Goal: Task Accomplishment & Management: Use online tool/utility

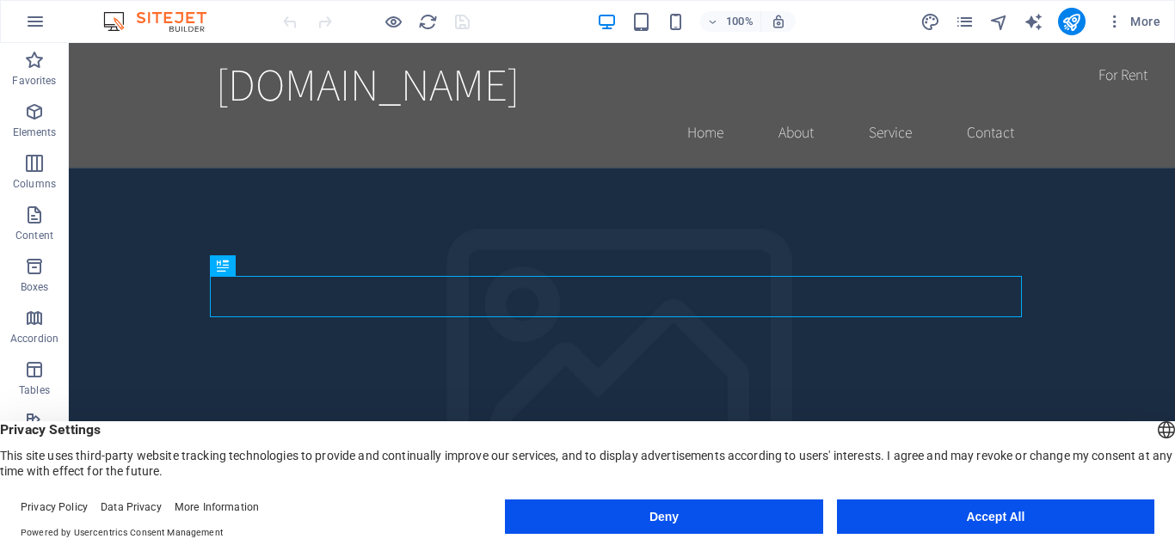
click at [748, 525] on button "Deny" at bounding box center [663, 517] width 317 height 34
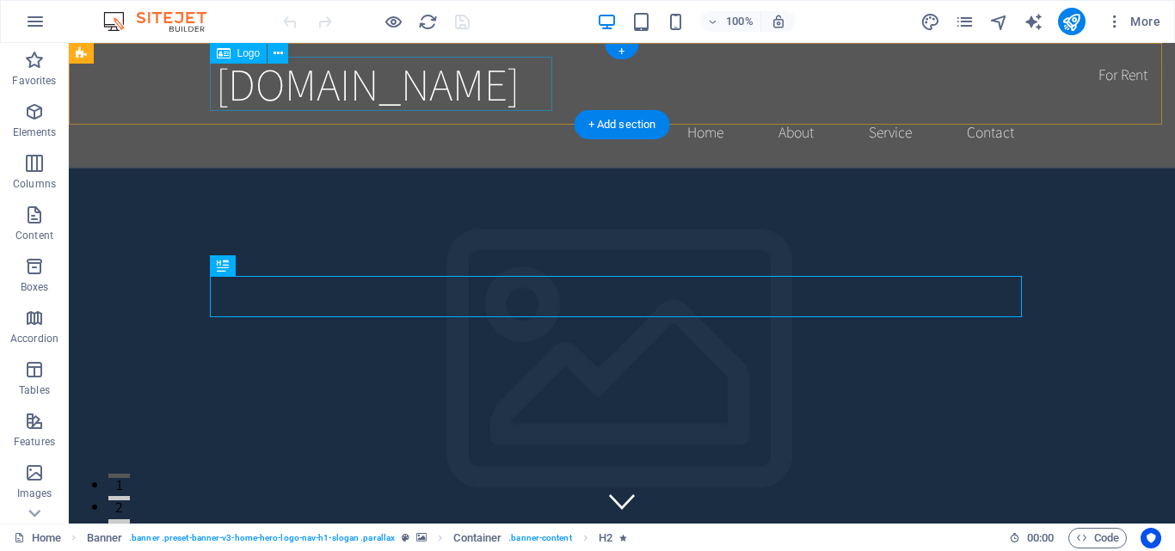
click at [347, 95] on div "[DOMAIN_NAME]" at bounding box center [622, 84] width 812 height 54
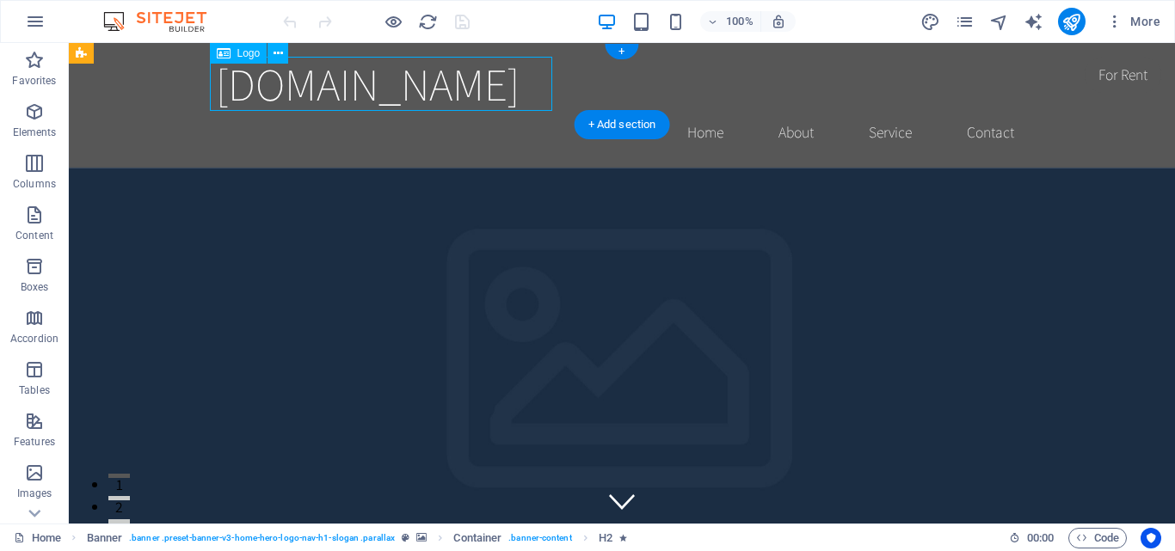
click at [347, 95] on div "[DOMAIN_NAME]" at bounding box center [622, 84] width 812 height 54
click at [347, 95] on div "Drag here to replace the existing content. Press “Ctrl” if you want to create a…" at bounding box center [622, 283] width 1106 height 481
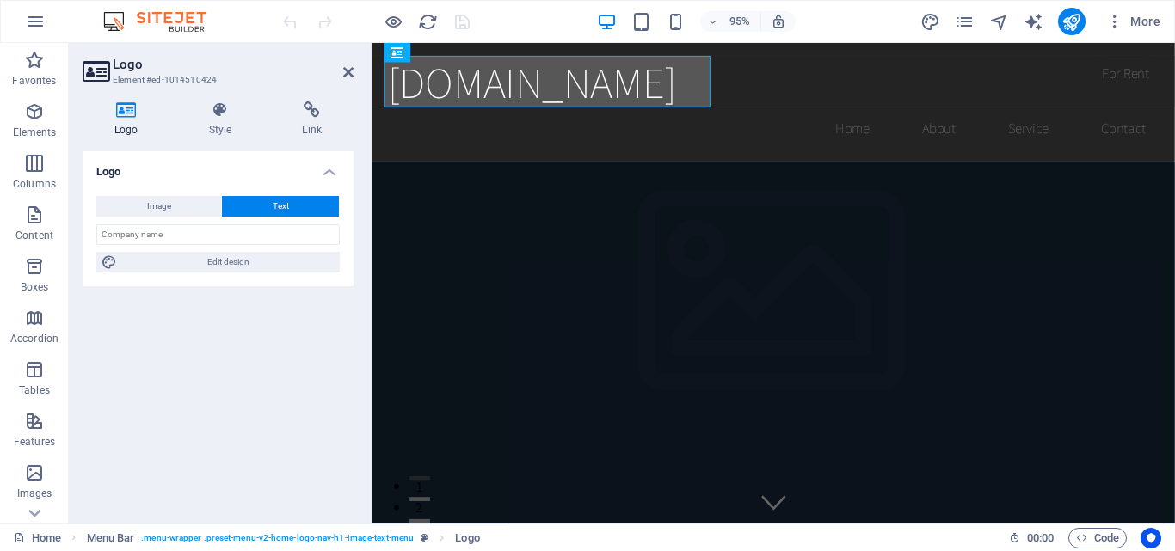
click at [86, 74] on icon at bounding box center [96, 71] width 26 height 24
click at [164, 205] on span "Image" at bounding box center [159, 206] width 24 height 21
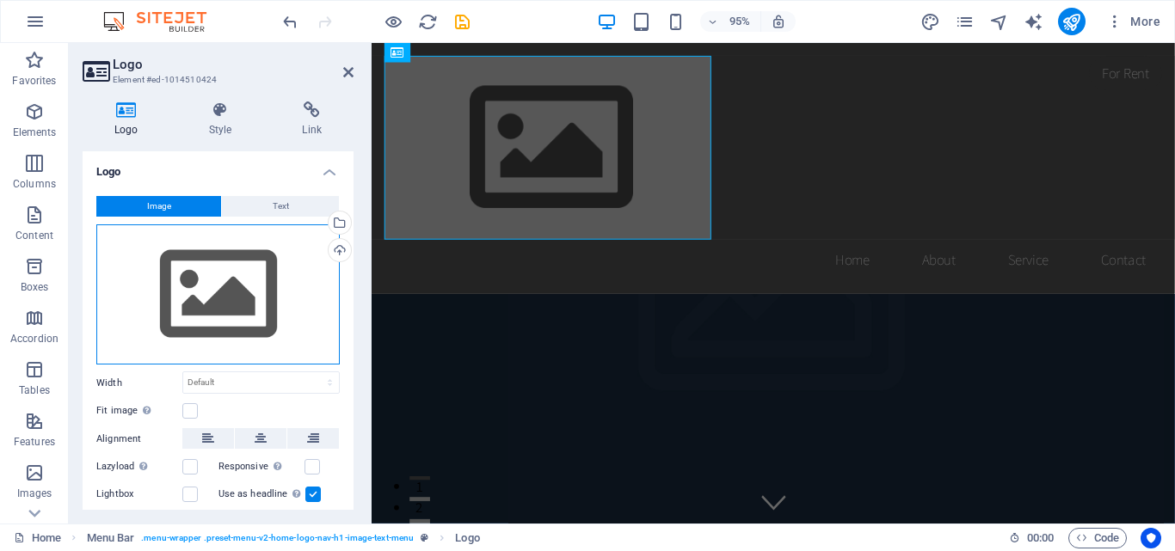
click at [211, 294] on div "Drag files here, click to choose files or select files from Files or our free s…" at bounding box center [217, 294] width 243 height 141
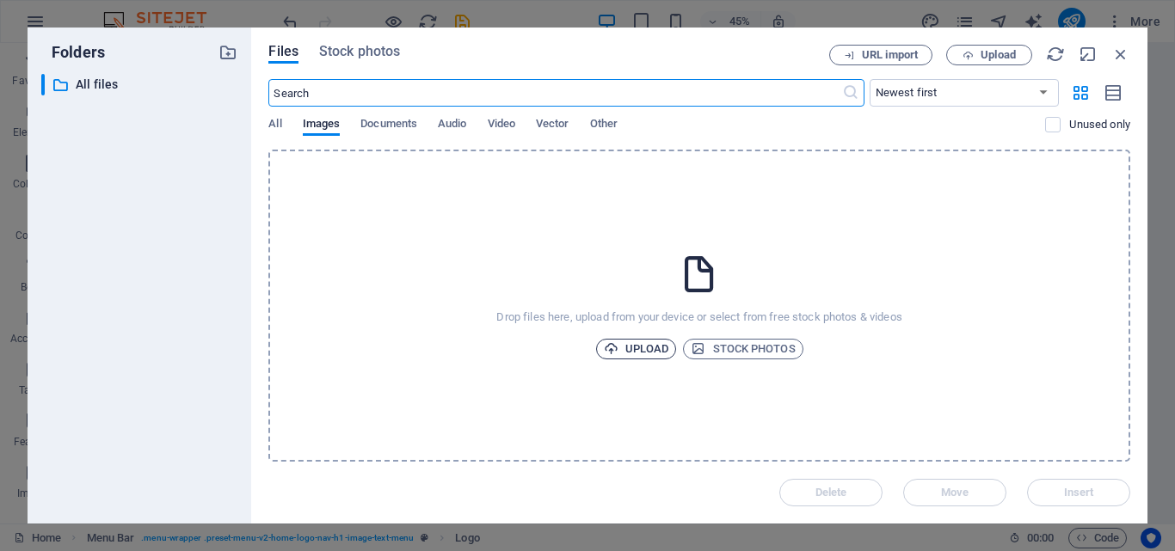
click at [642, 343] on span "Upload" at bounding box center [636, 349] width 65 height 21
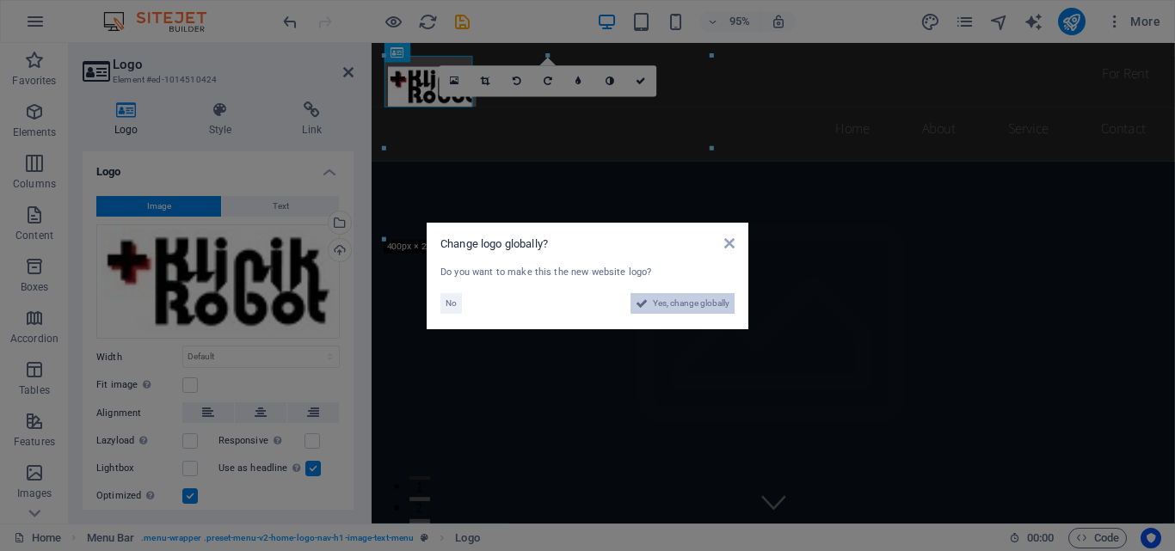
drag, startPoint x: 700, startPoint y: 300, endPoint x: 844, endPoint y: 433, distance: 196.6
click at [700, 300] on span "Yes, change globally" at bounding box center [691, 303] width 77 height 21
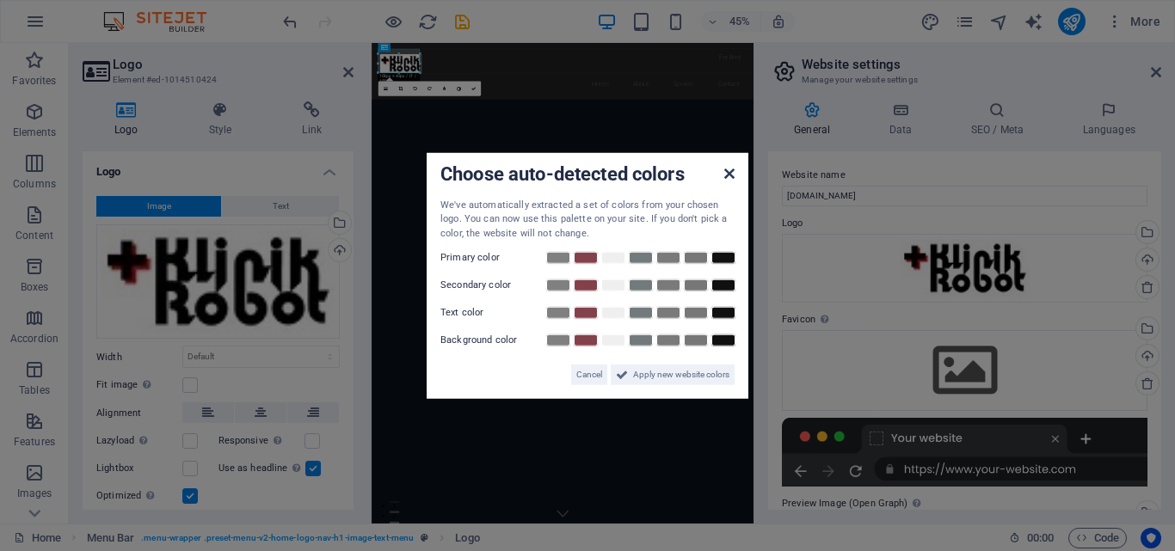
drag, startPoint x: 730, startPoint y: 175, endPoint x: 796, endPoint y: 294, distance: 136.6
click at [730, 175] on icon at bounding box center [729, 173] width 10 height 14
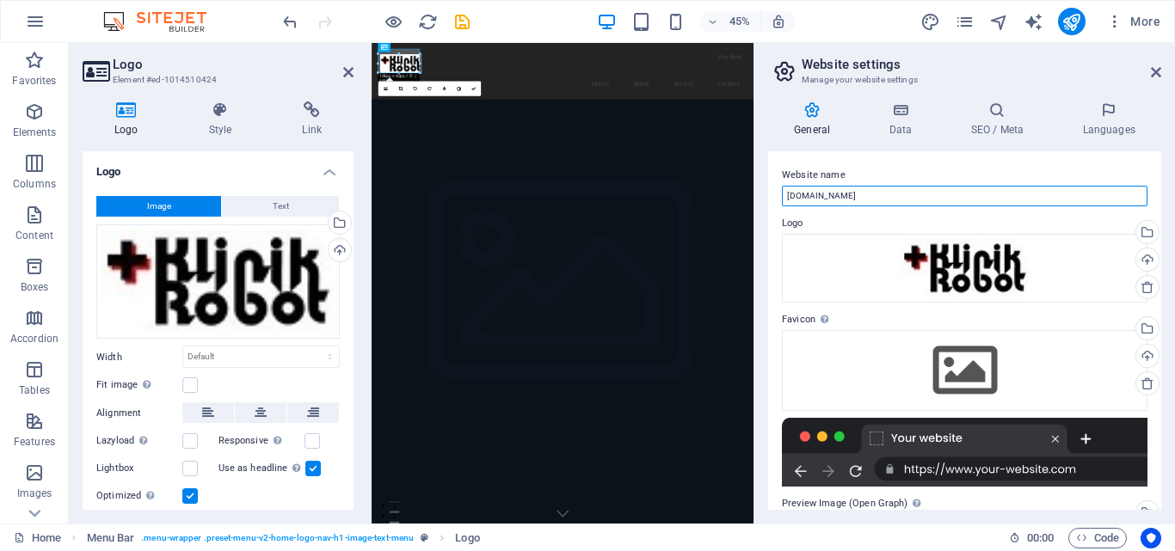
click at [877, 191] on input "[DOMAIN_NAME]" at bounding box center [964, 196] width 365 height 21
drag, startPoint x: 1248, startPoint y: 234, endPoint x: 1155, endPoint y: 383, distance: 175.4
click at [961, 199] on input "[DOMAIN_NAME]" at bounding box center [964, 196] width 365 height 21
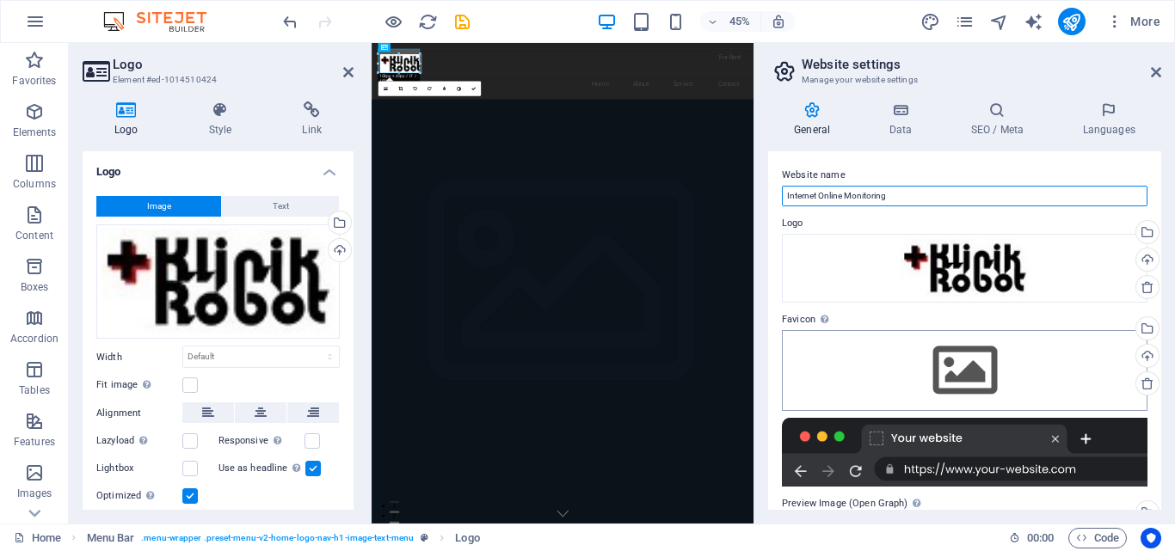
type input "Internet Online Monitoring"
click at [967, 374] on div "Drag files here, click to choose files or select files from Files or our free s…" at bounding box center [964, 370] width 365 height 81
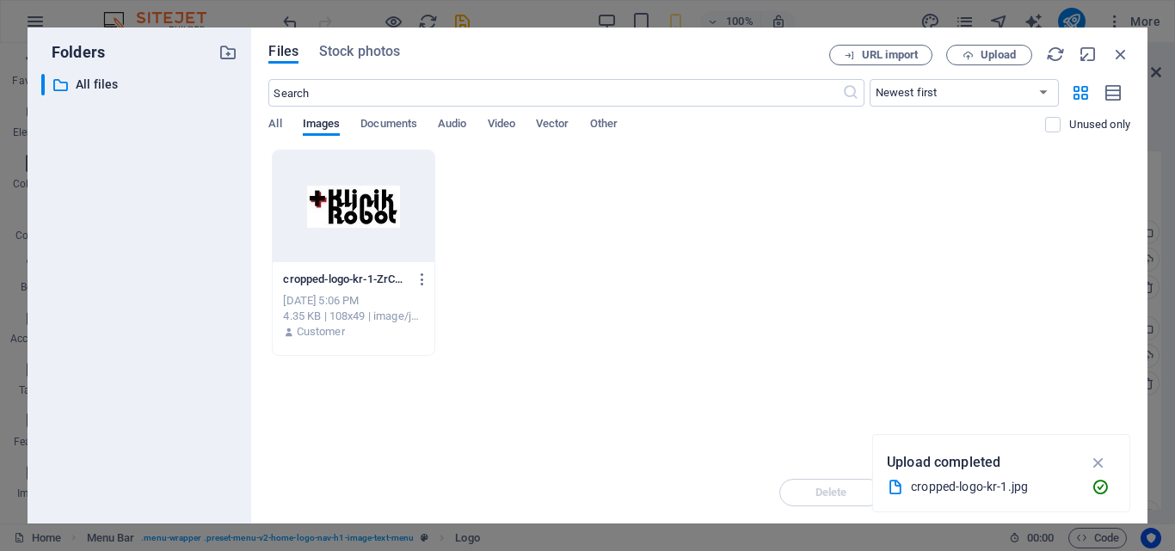
click at [692, 242] on div "cropped-logo-kr-1-ZrCAICacZ6gIwNN0LEDgCQ.jpg cropped-logo-kr-1-ZrCAICacZ6gIwNN0…" at bounding box center [699, 253] width 862 height 206
click at [960, 53] on span "Upload" at bounding box center [989, 55] width 71 height 11
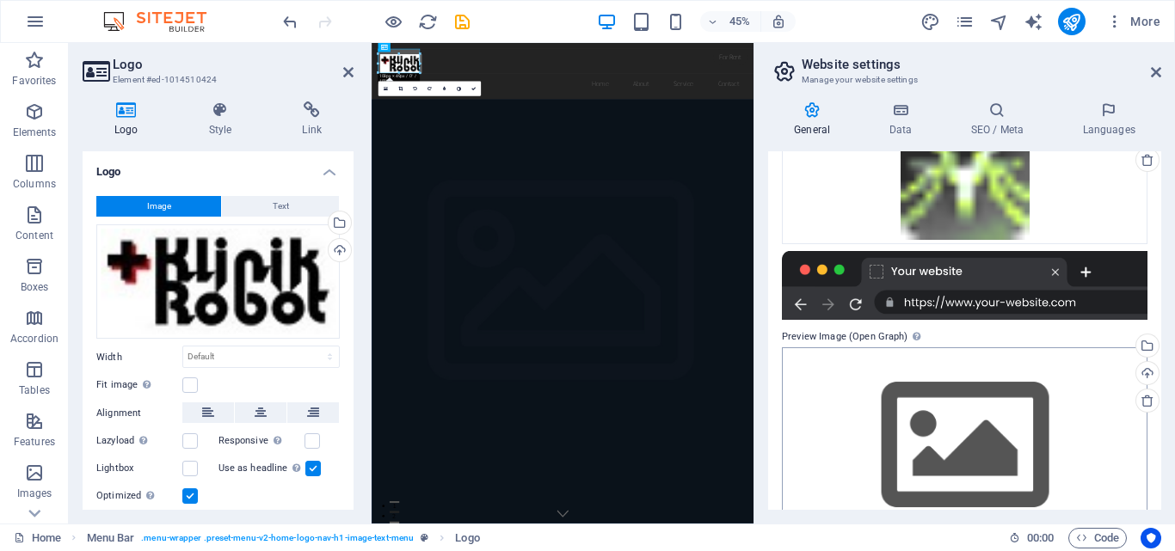
scroll to position [272, 0]
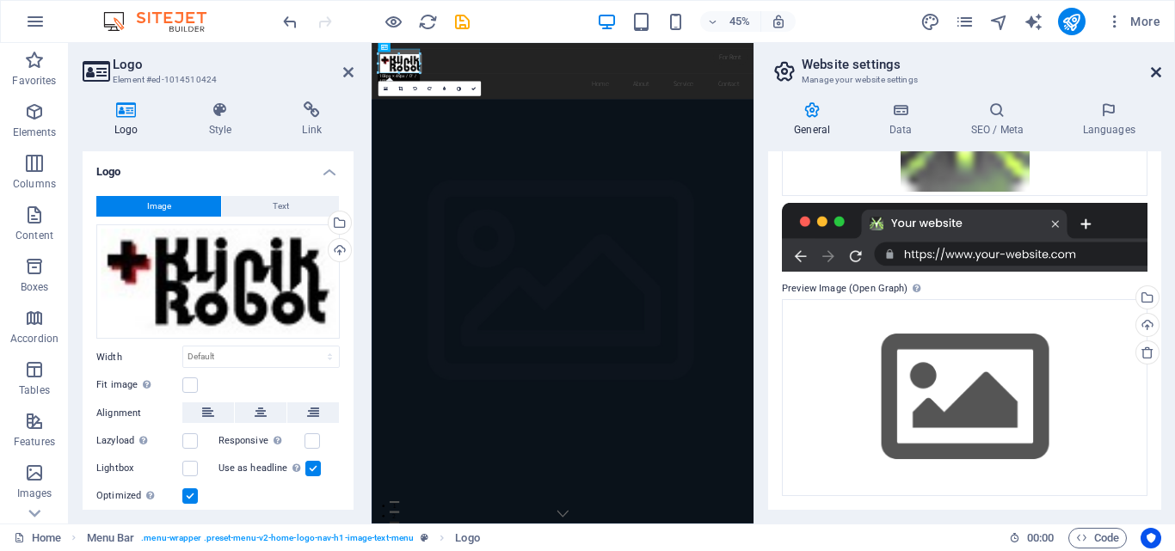
drag, startPoint x: 1157, startPoint y: 71, endPoint x: 825, endPoint y: 29, distance: 334.6
click at [1157, 71] on icon at bounding box center [1156, 72] width 10 height 14
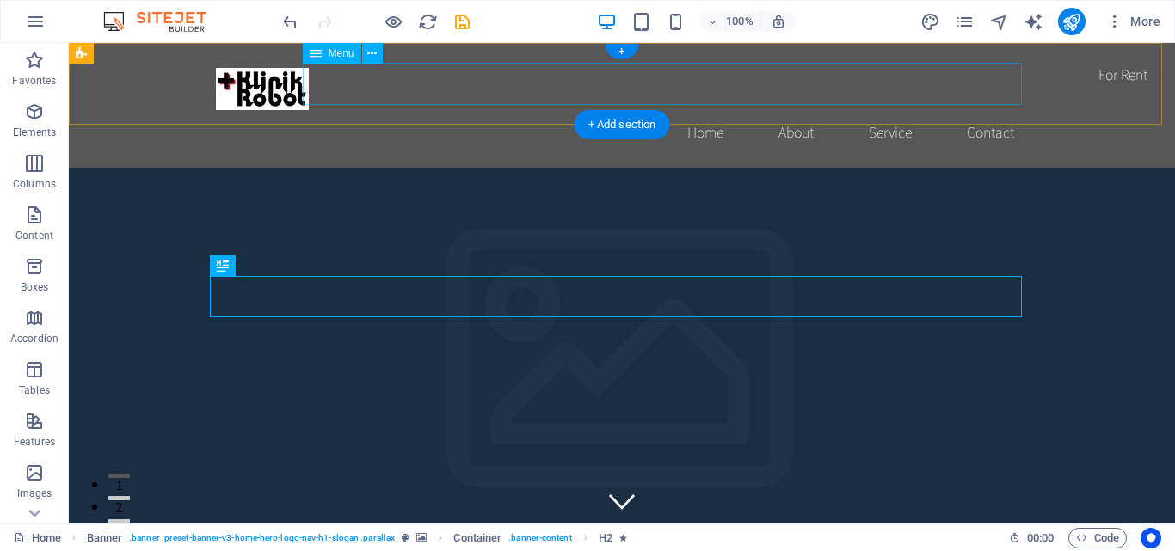
click at [681, 111] on nav "Home About Service Contact" at bounding box center [622, 132] width 812 height 43
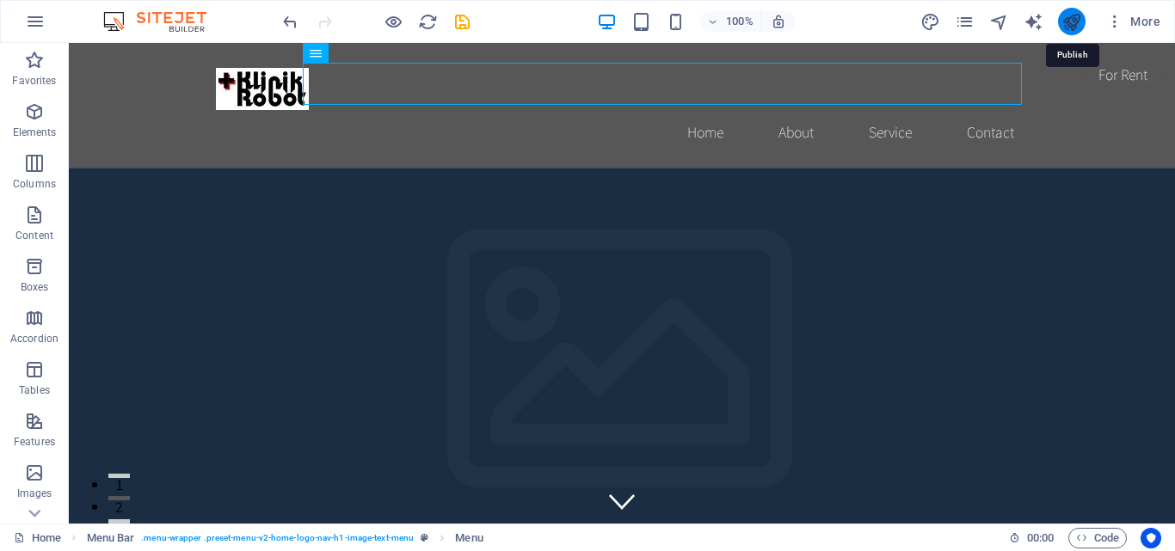
click at [1079, 17] on icon "publish" at bounding box center [1071, 22] width 20 height 20
checkbox input "false"
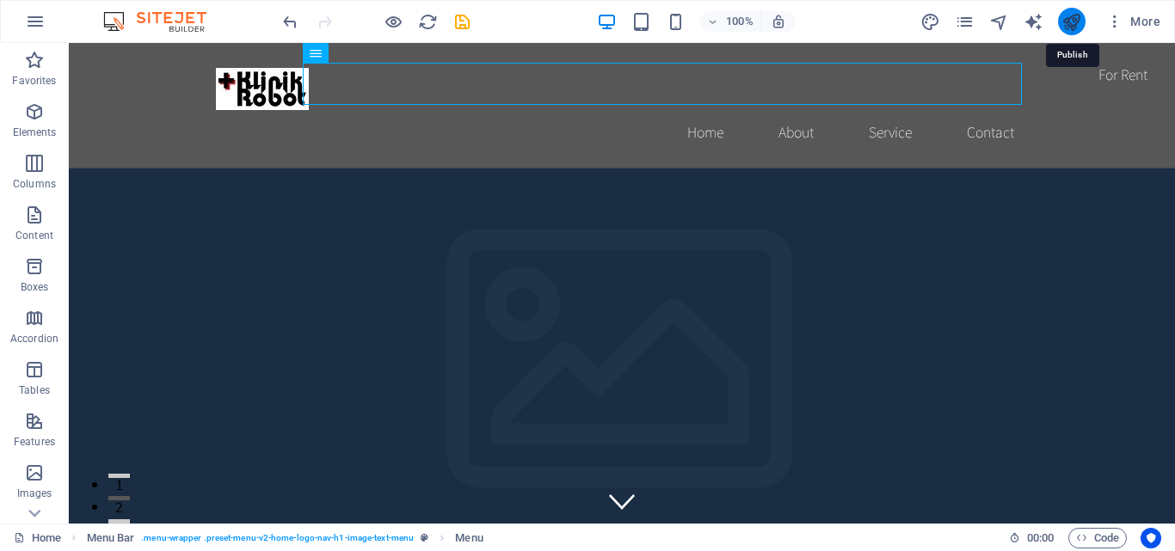
checkbox input "false"
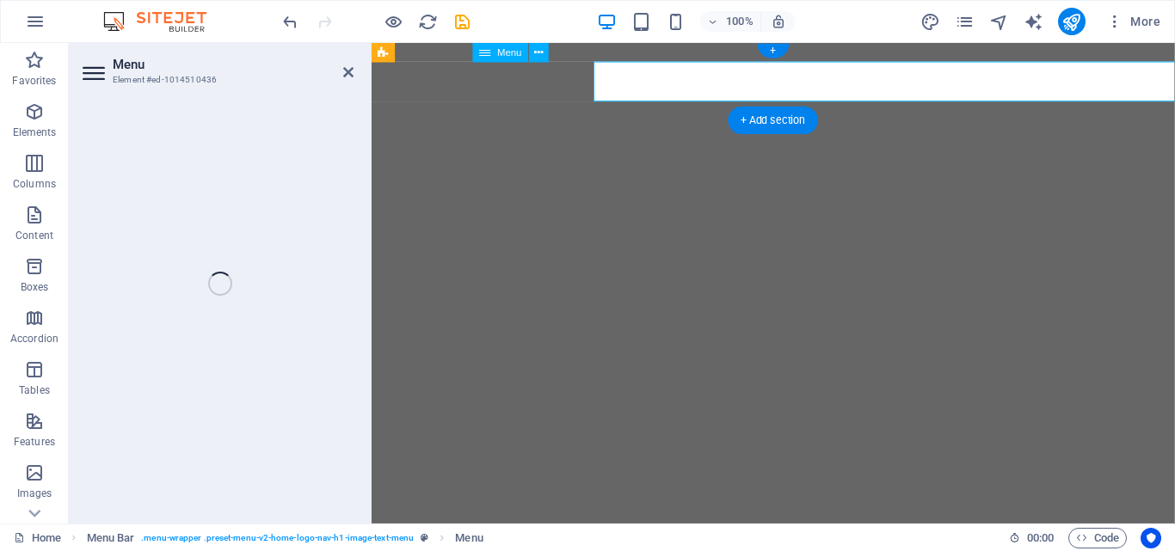
select select
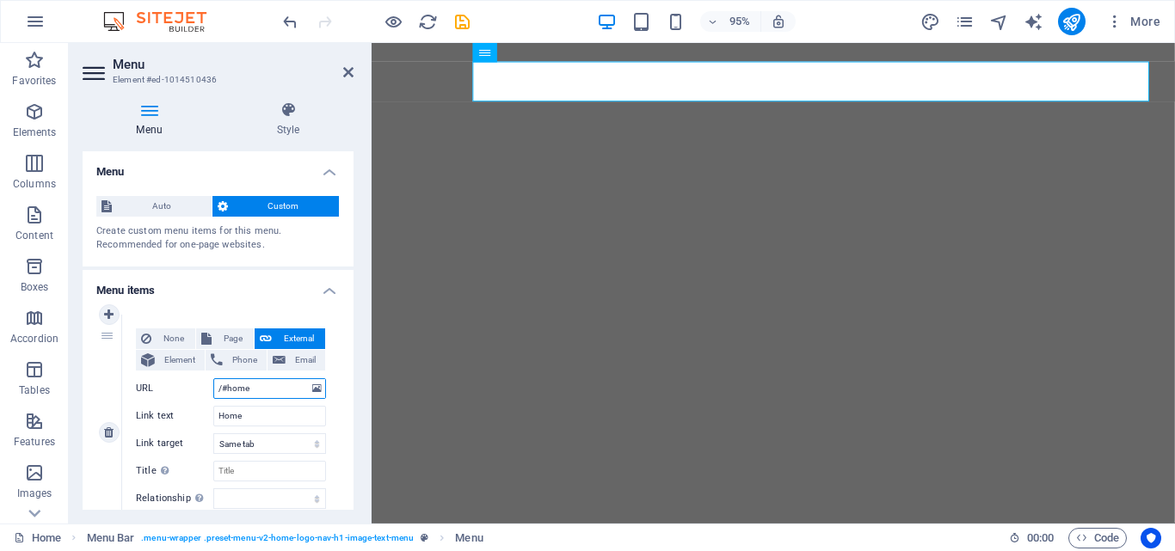
click at [248, 390] on input "/#home" at bounding box center [269, 388] width 113 height 21
click at [254, 415] on input "Home" at bounding box center [269, 416] width 113 height 21
drag, startPoint x: 230, startPoint y: 390, endPoint x: 304, endPoint y: 390, distance: 74.0
click at [304, 390] on input "/#home" at bounding box center [269, 388] width 113 height 21
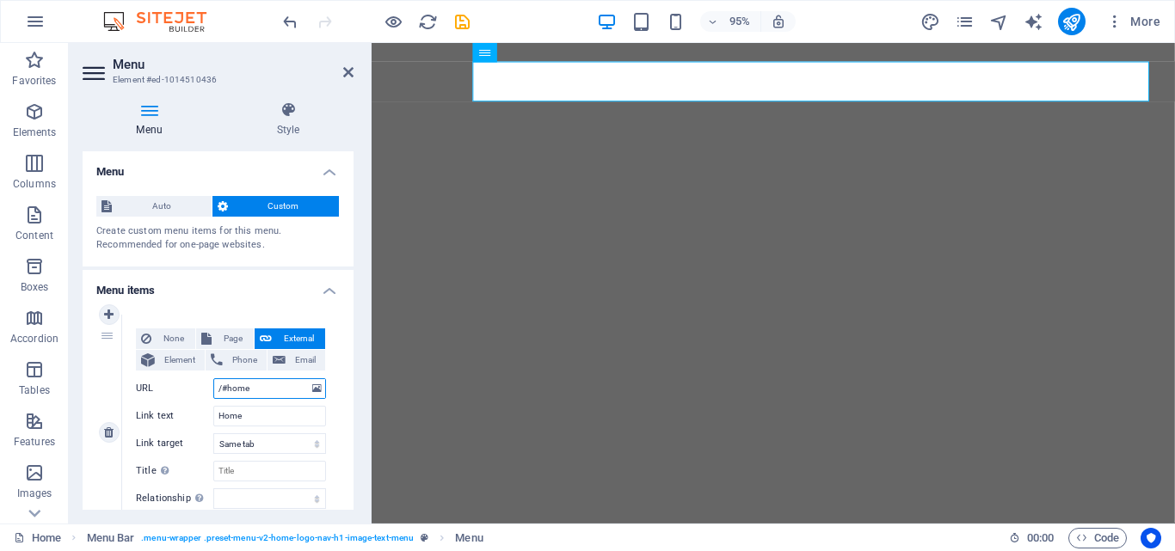
click at [304, 390] on input "/#home" at bounding box center [269, 388] width 113 height 21
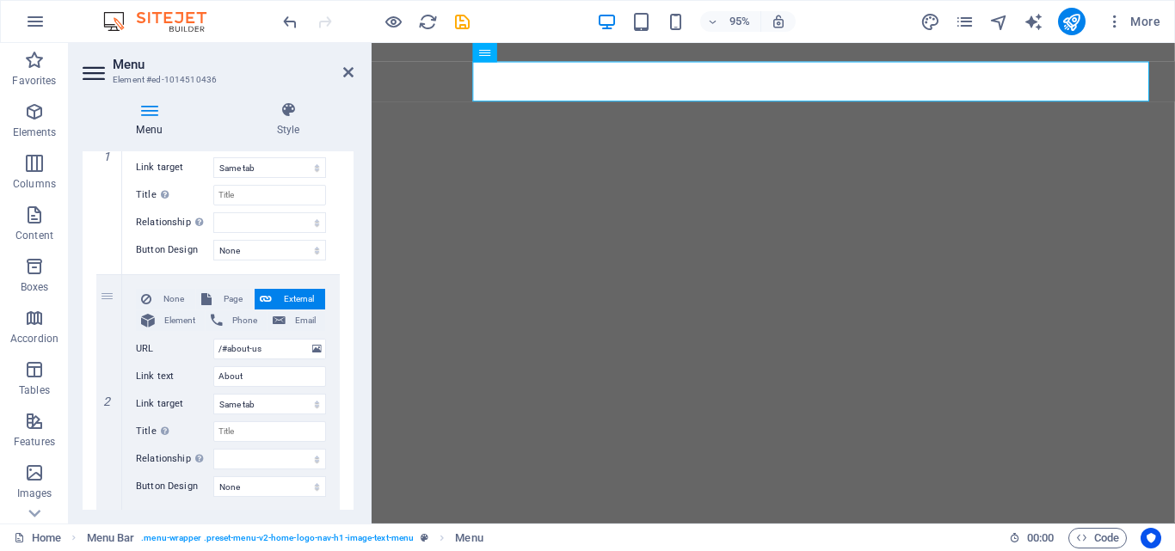
scroll to position [86, 0]
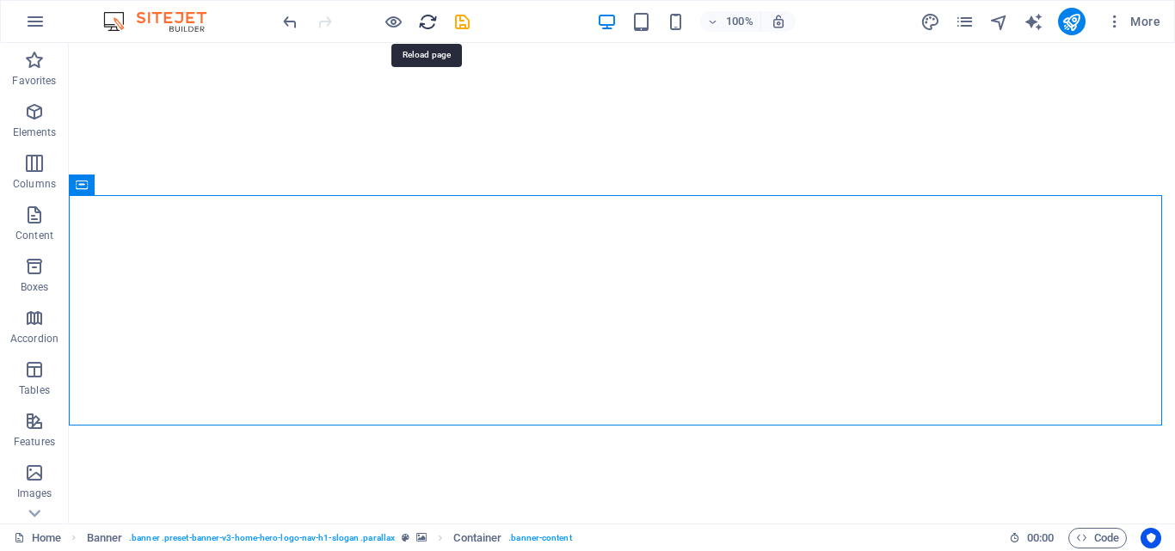
click at [424, 21] on icon "reload" at bounding box center [428, 22] width 20 height 20
click at [460, 24] on icon "save" at bounding box center [462, 22] width 20 height 20
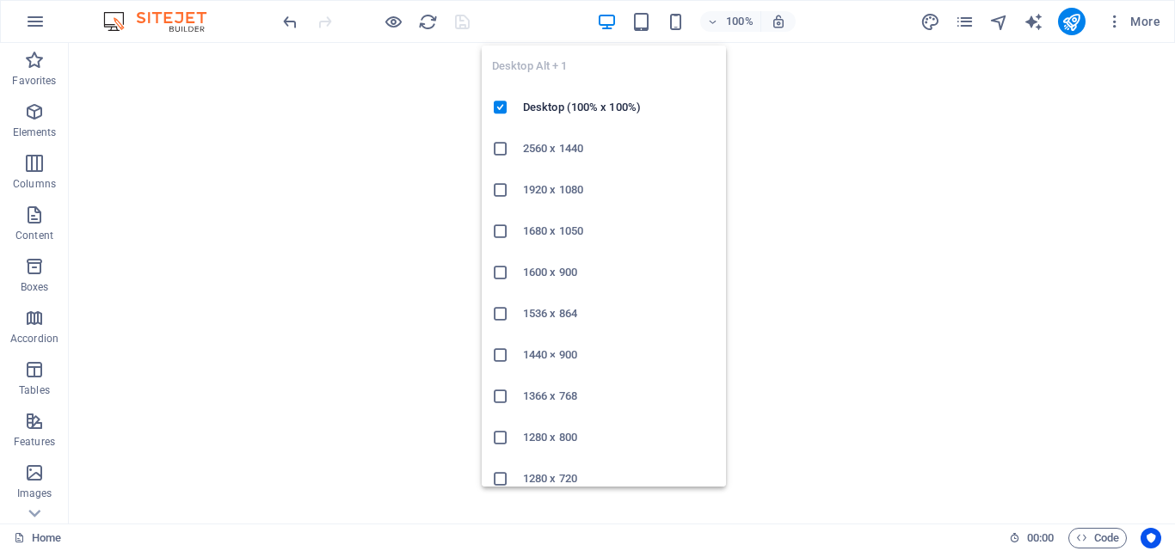
click at [606, 20] on icon "button" at bounding box center [607, 22] width 20 height 20
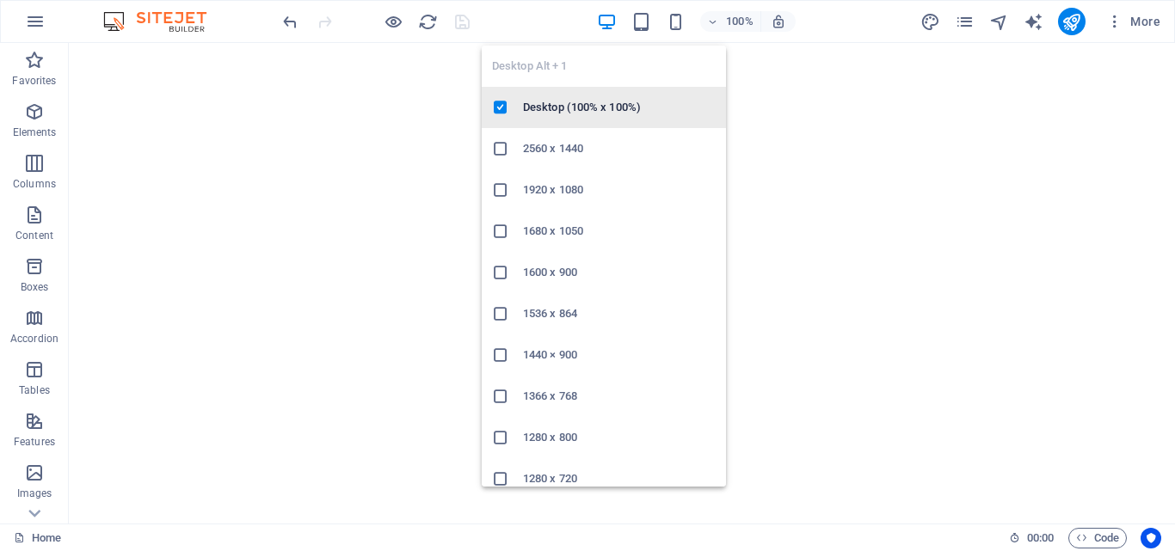
click at [586, 121] on li "Desktop (100% x 100%)" at bounding box center [604, 107] width 244 height 41
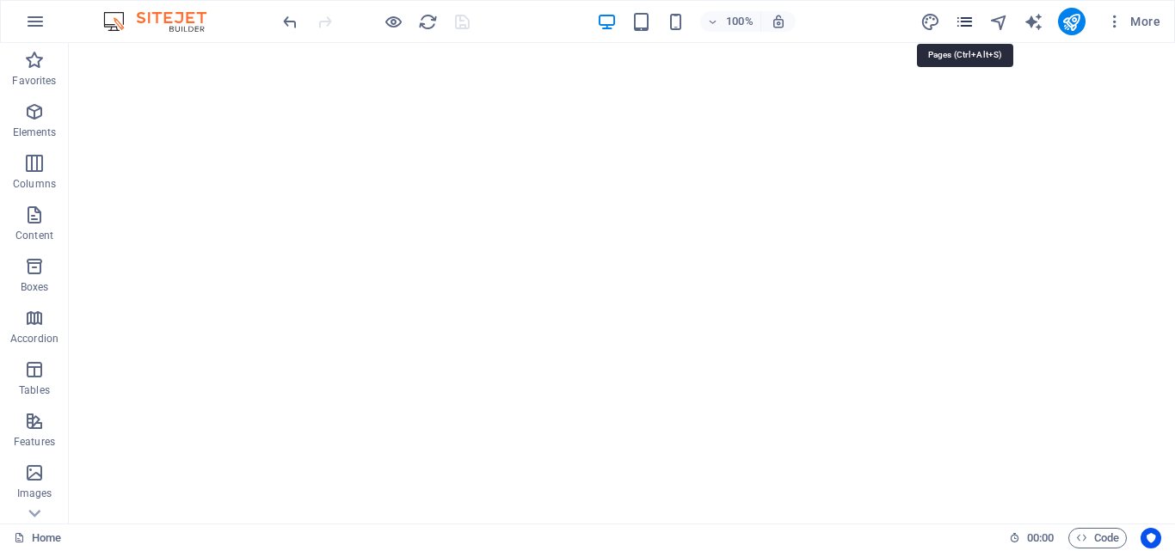
click at [965, 15] on icon "pages" at bounding box center [964, 22] width 20 height 20
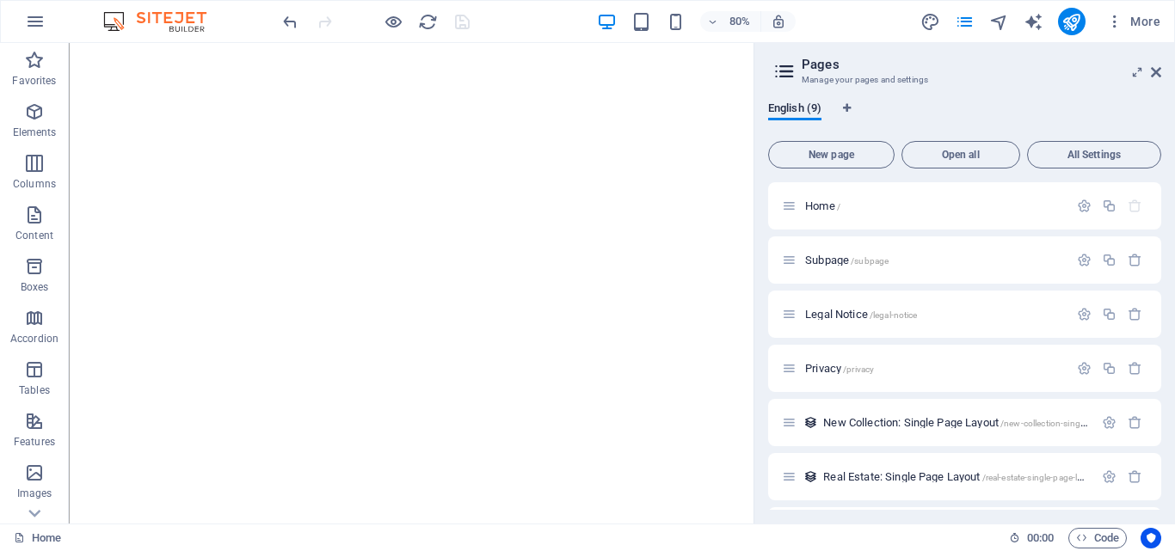
click at [1149, 72] on header "Pages Manage your pages and settings" at bounding box center [966, 65] width 390 height 45
click at [1157, 72] on icon at bounding box center [1156, 72] width 10 height 14
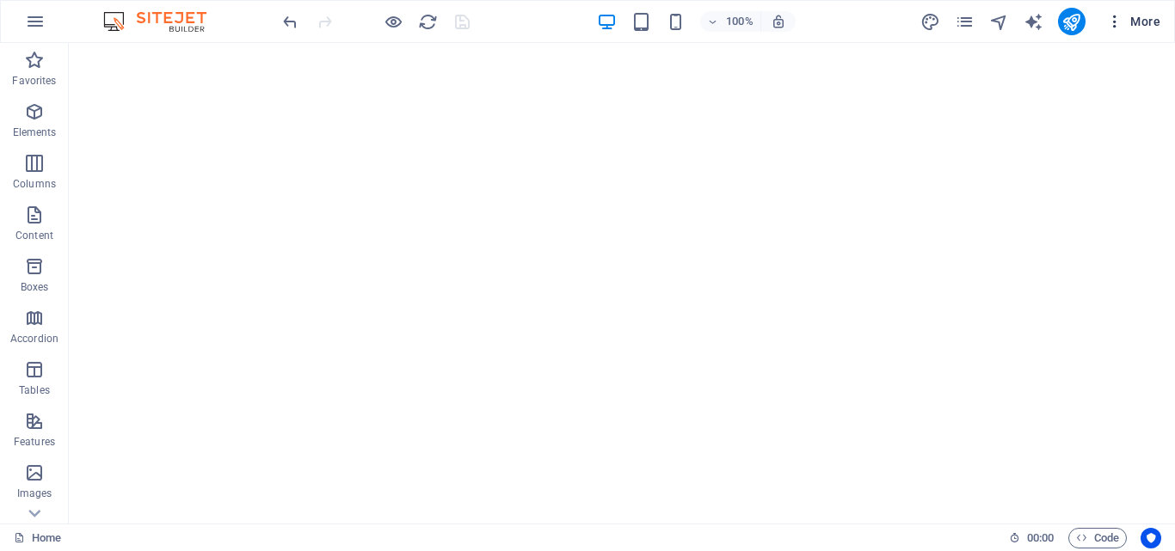
click at [1149, 20] on span "More" at bounding box center [1133, 21] width 54 height 17
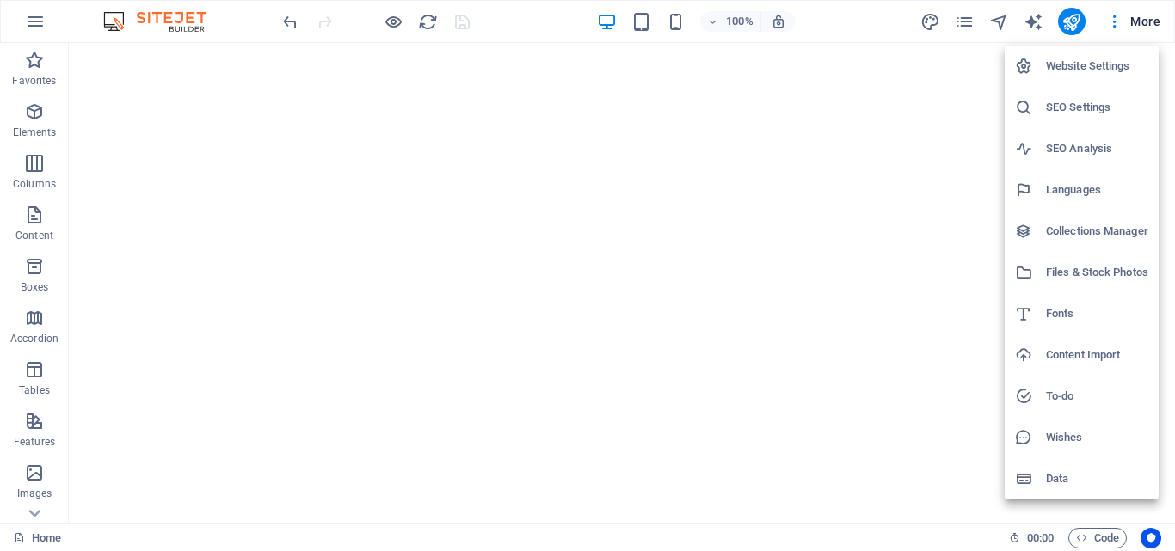
click at [911, 403] on div at bounding box center [587, 275] width 1175 height 551
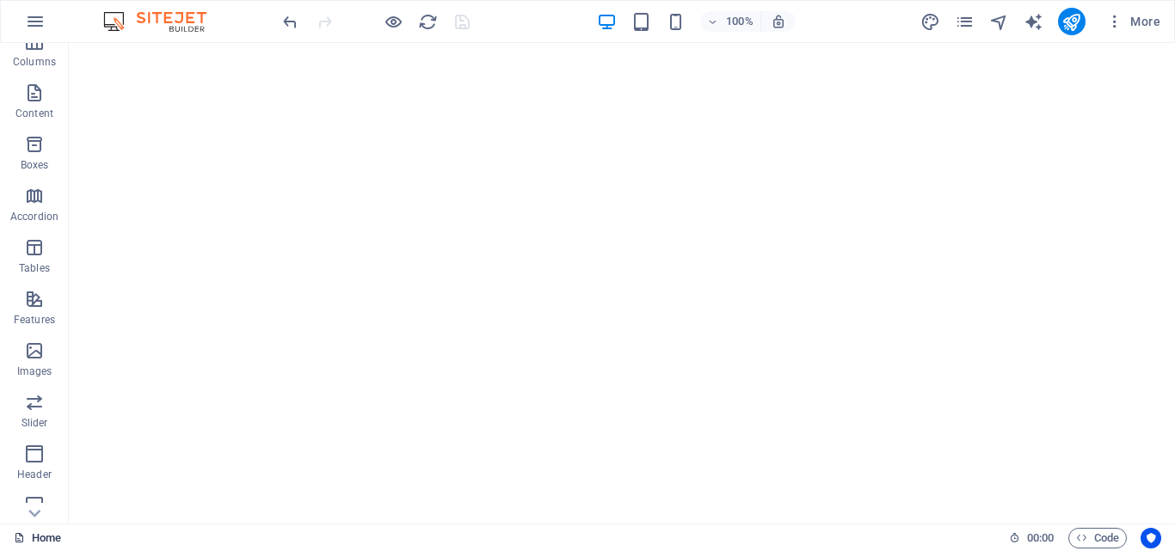
scroll to position [258, 0]
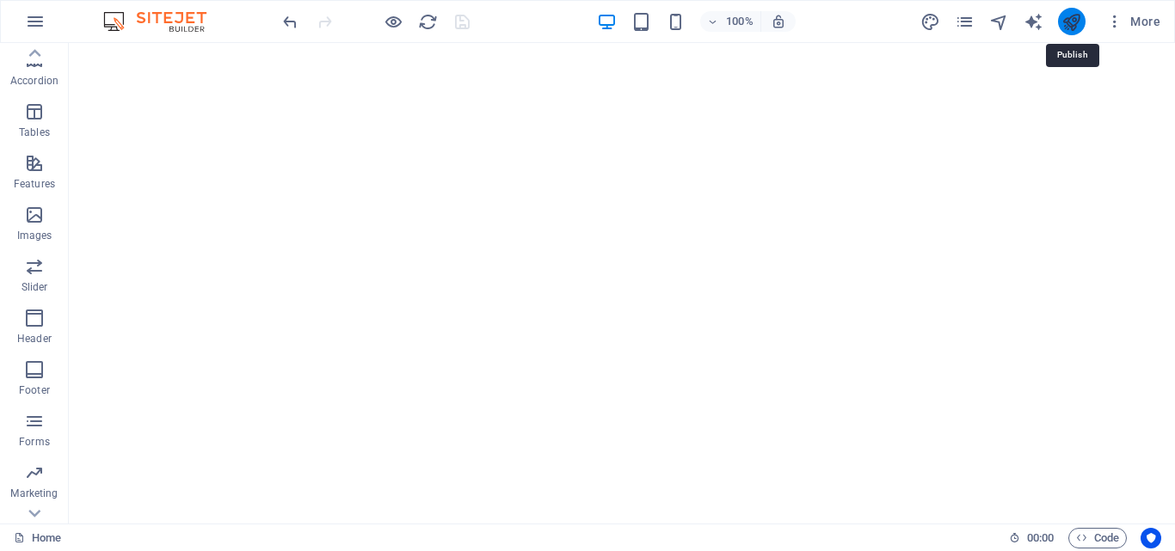
click at [1066, 24] on icon "publish" at bounding box center [1071, 22] width 20 height 20
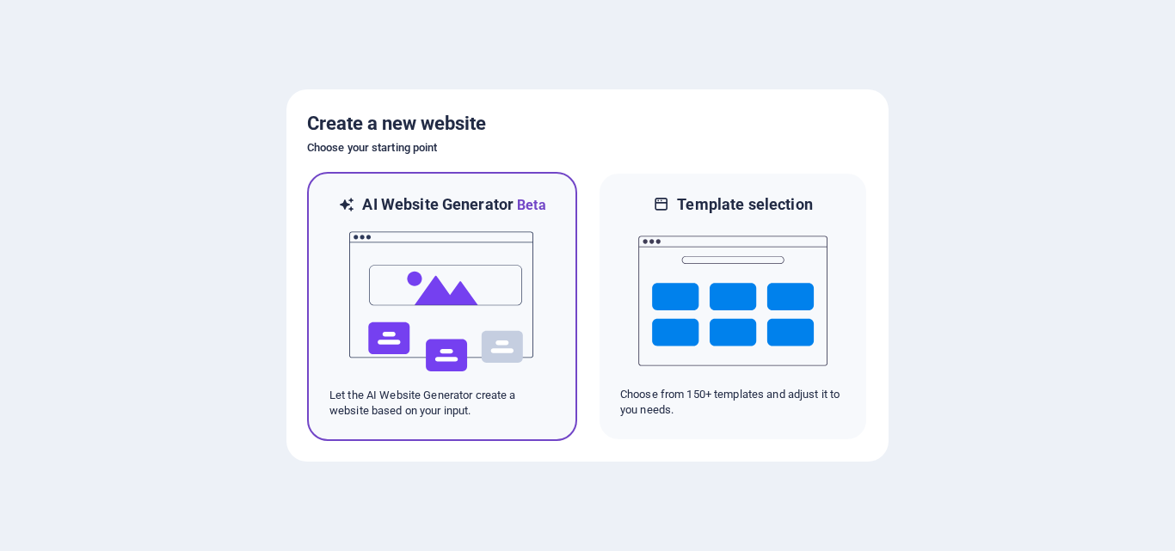
click at [486, 263] on img at bounding box center [441, 302] width 189 height 172
